Goal: Information Seeking & Learning: Learn about a topic

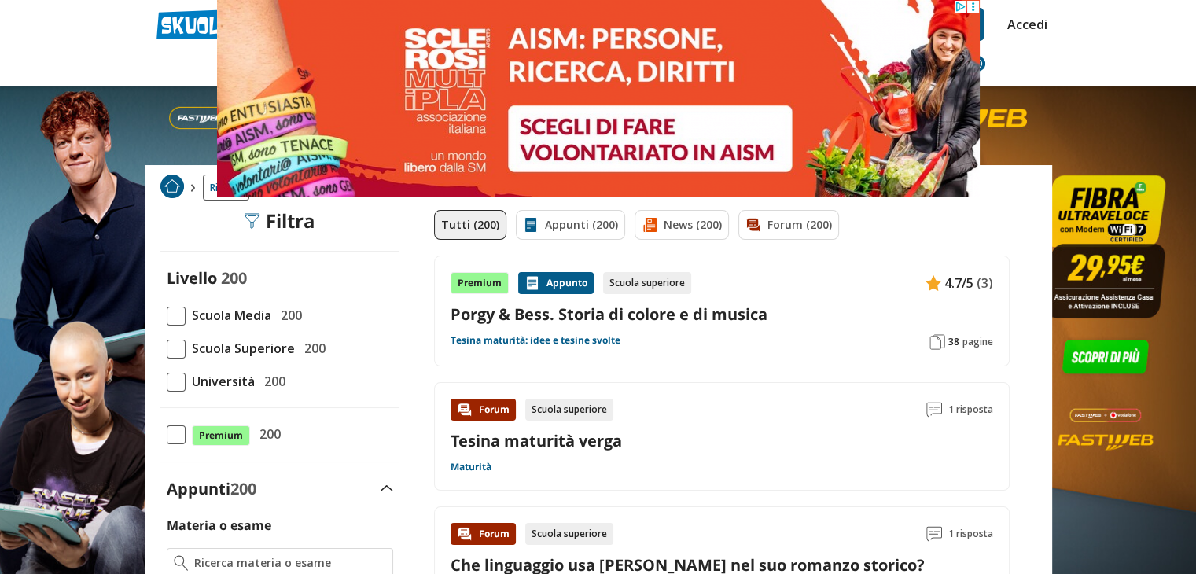
drag, startPoint x: 724, startPoint y: 23, endPoint x: 508, endPoint y: 23, distance: 216.3
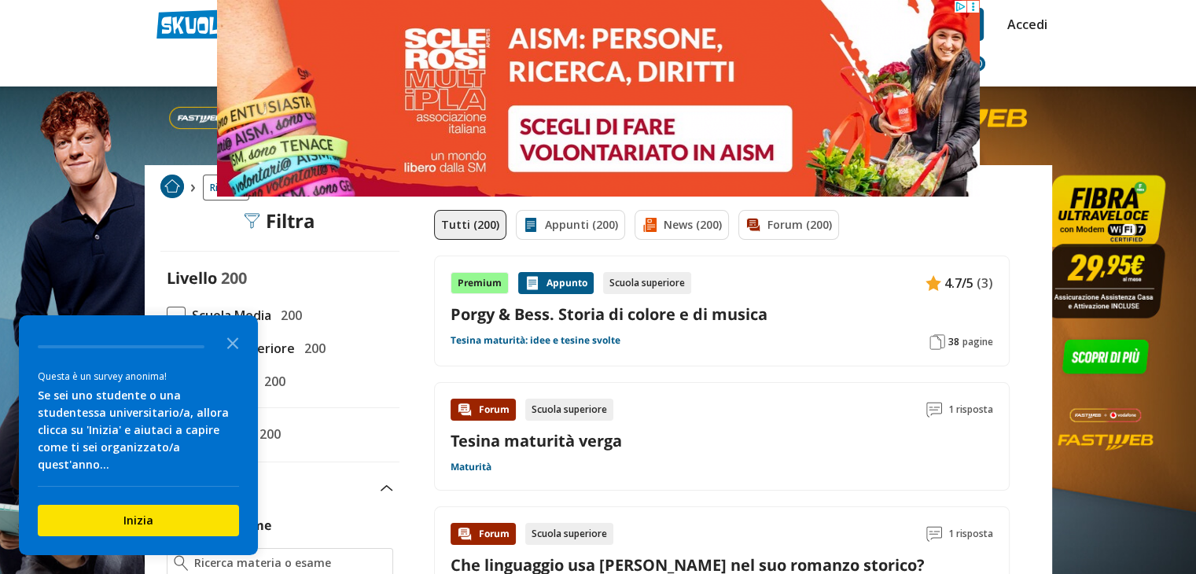
click at [1023, 65] on nav "Appunti Appunti Medie Italiano Matematica Storia Scienze Geografia Educazione C…" at bounding box center [654, 64] width 798 height 46
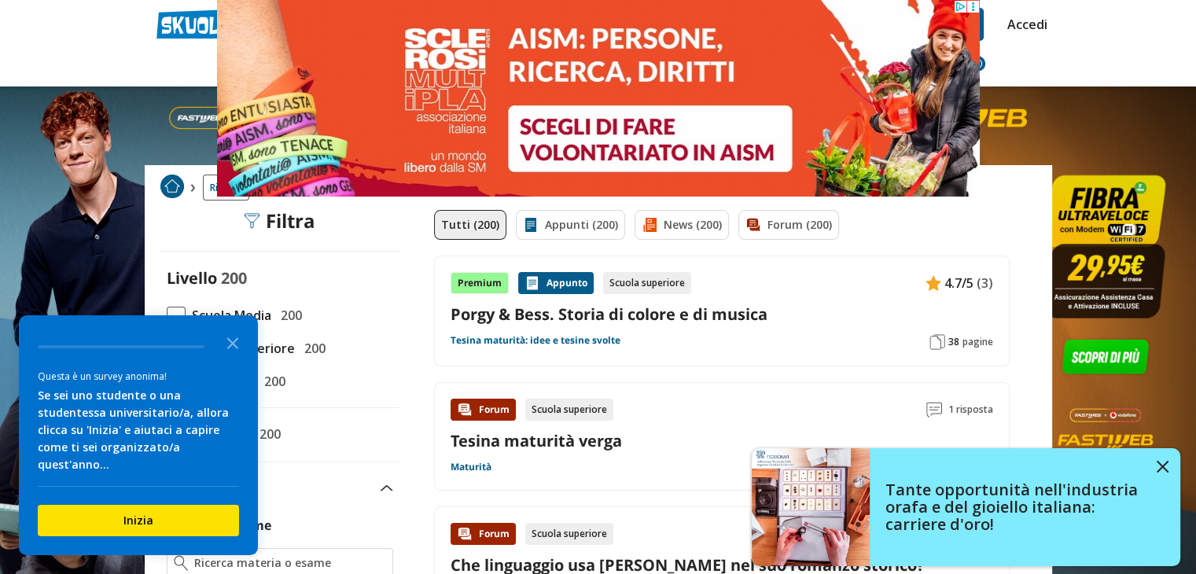
click at [123, 63] on header "il romanzo Trova un tutor esperto su questo argomento Chiedi Tutor AI Accedi" at bounding box center [598, 43] width 1196 height 87
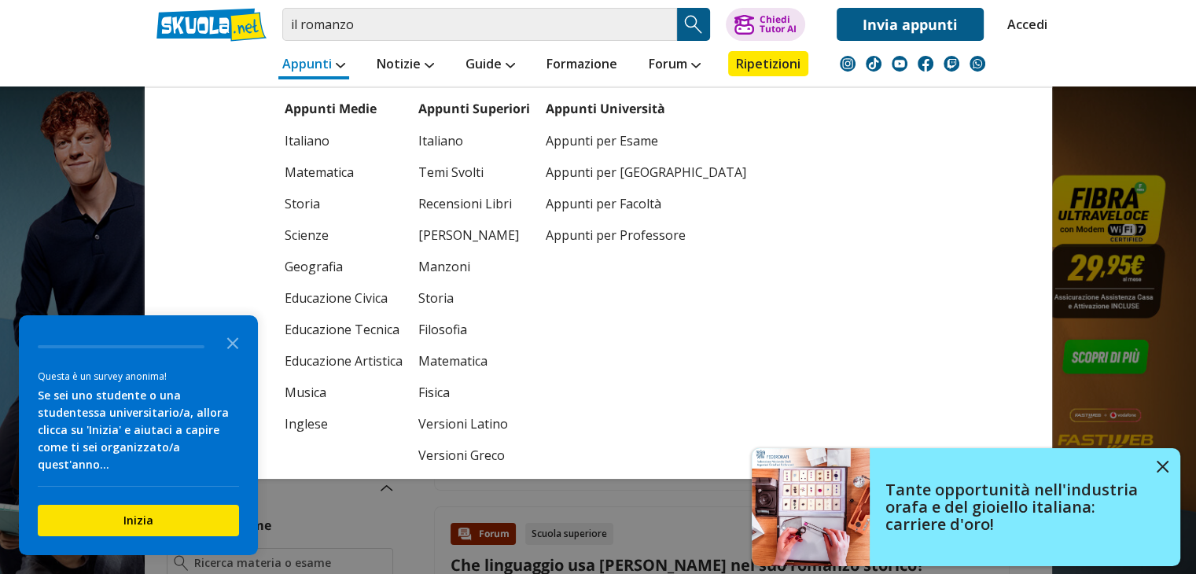
click at [306, 70] on link "Appunti" at bounding box center [313, 65] width 71 height 28
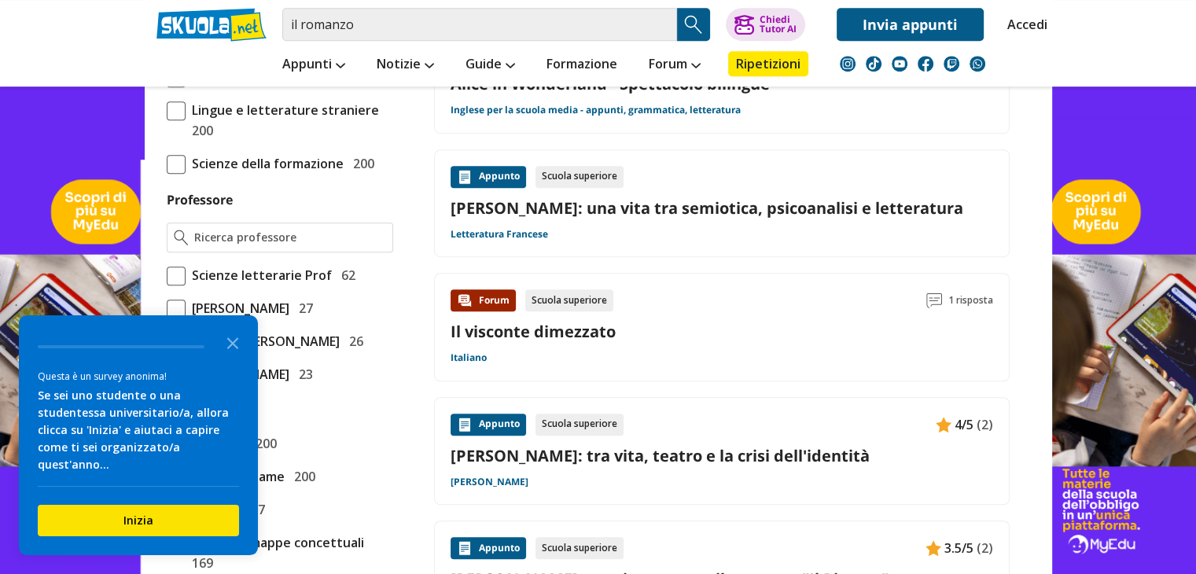
scroll to position [994, 0]
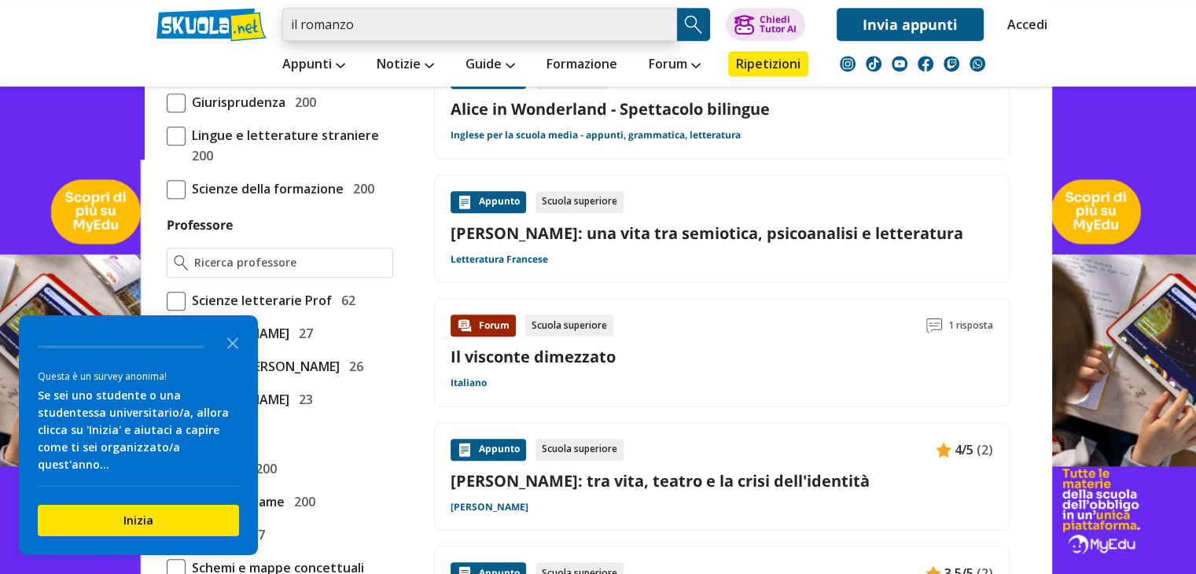
click at [287, 20] on input "il romanzo" at bounding box center [479, 24] width 395 height 33
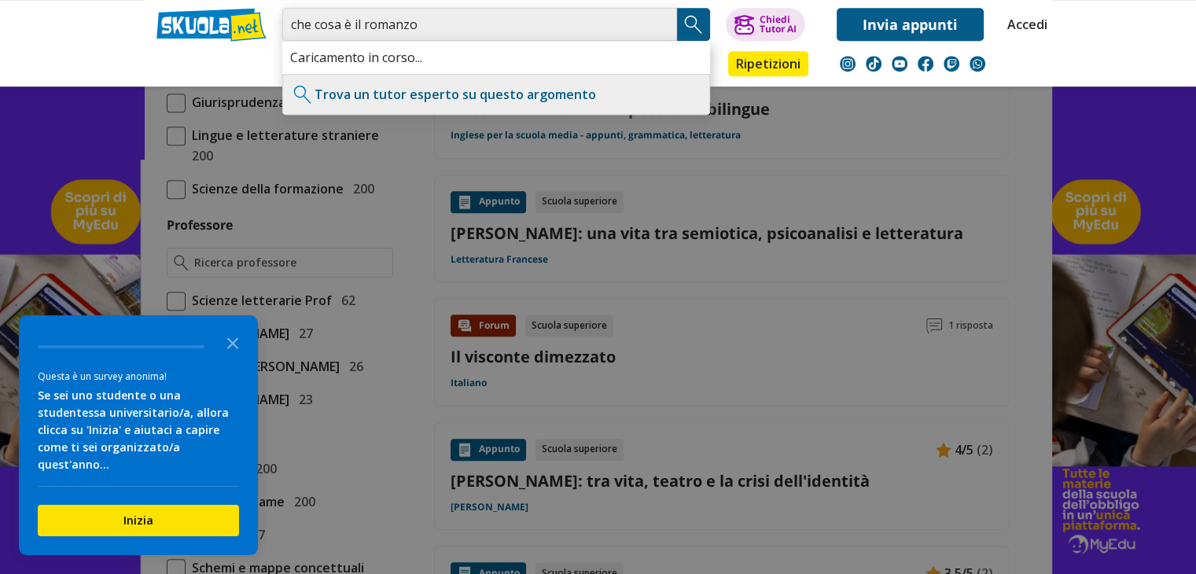
type input "che cosa è il romanzo"
click at [689, 27] on img "Search Button" at bounding box center [694, 25] width 24 height 24
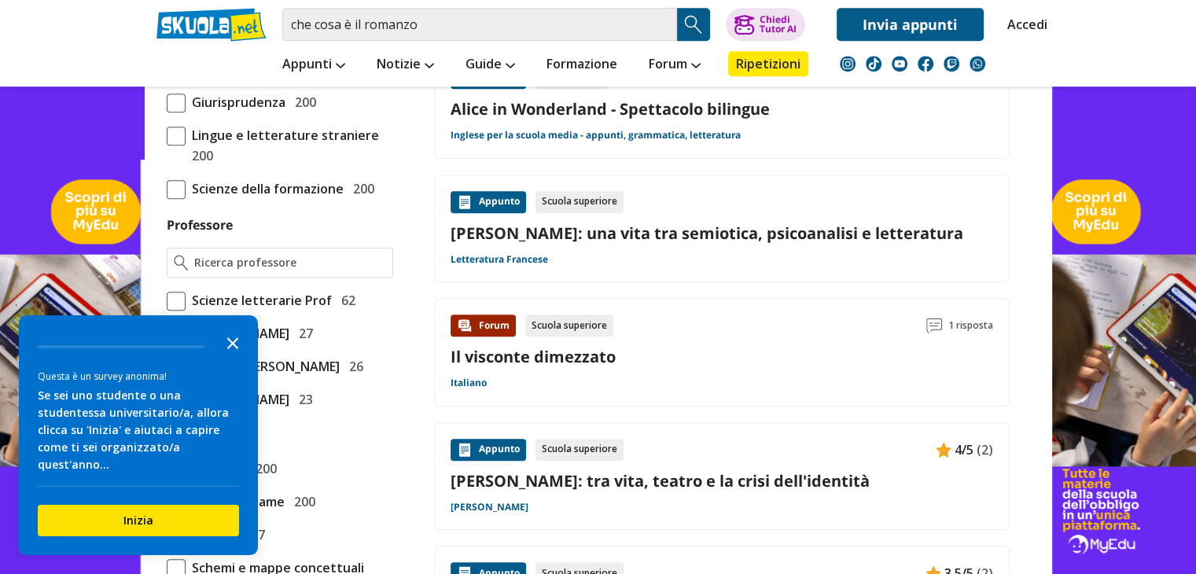
click at [233, 358] on icon "Close the survey" at bounding box center [232, 341] width 31 height 31
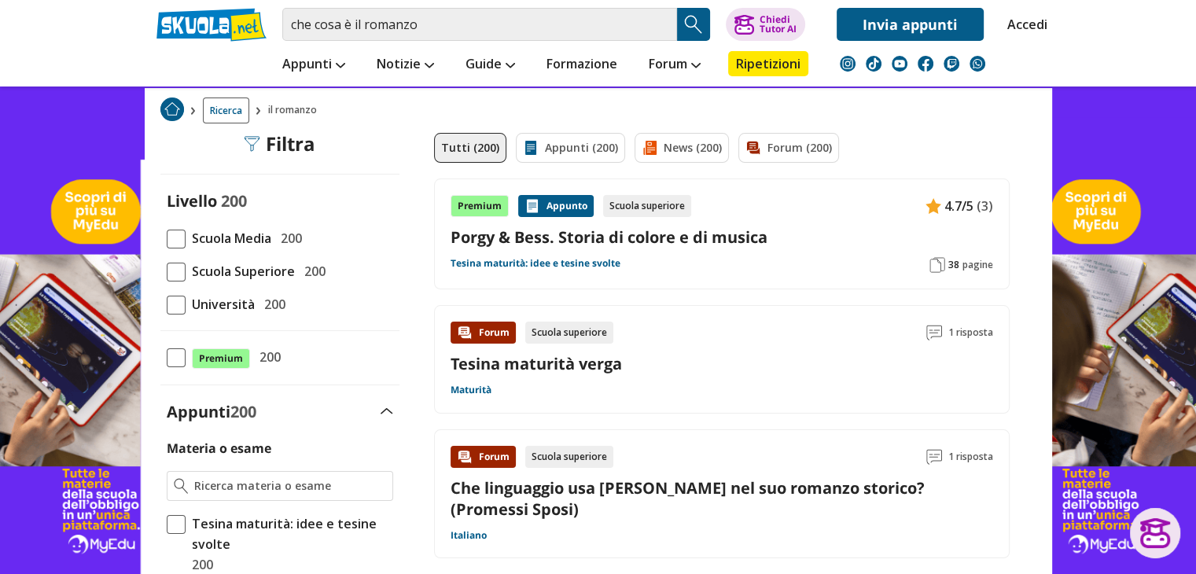
scroll to position [88, 0]
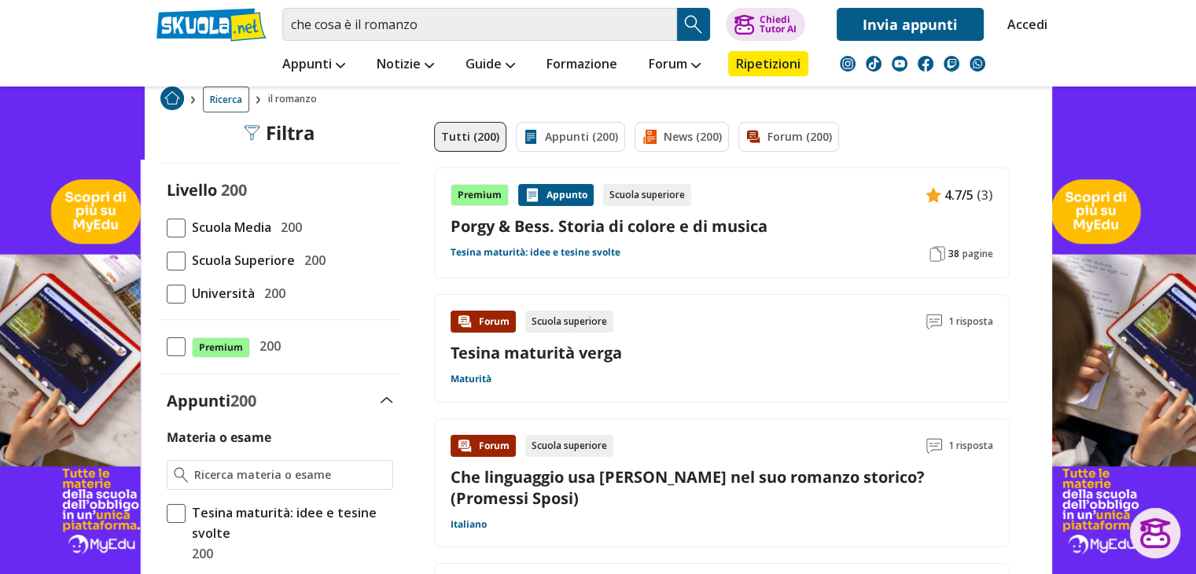
click at [692, 18] on img "Search Button" at bounding box center [694, 25] width 24 height 24
click at [449, 26] on input "che cosa è il romanzo" at bounding box center [479, 24] width 395 height 33
